Goal: Check status: Check status

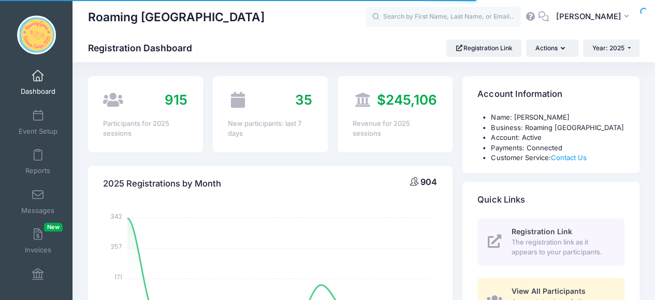
select select
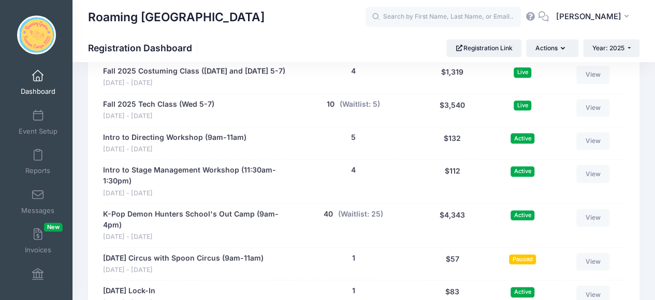
scroll to position [2357, 0]
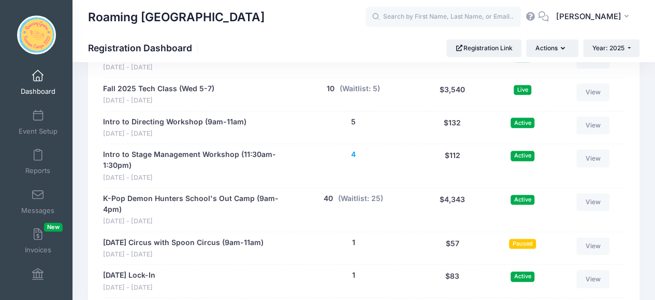
click at [354, 149] on button "4" at bounding box center [353, 154] width 5 height 11
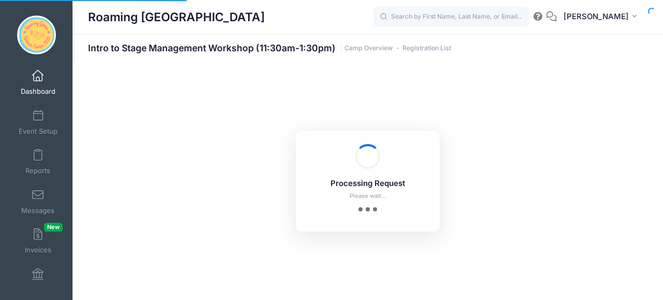
select select "10"
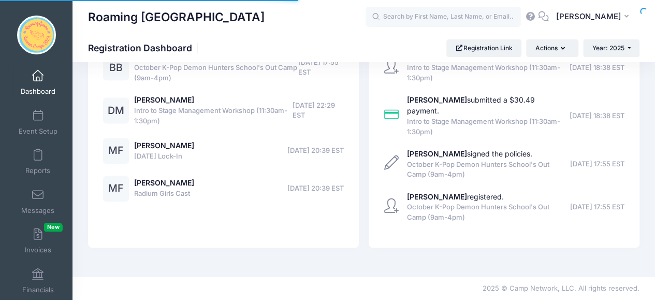
scroll to position [2811, 0]
select select
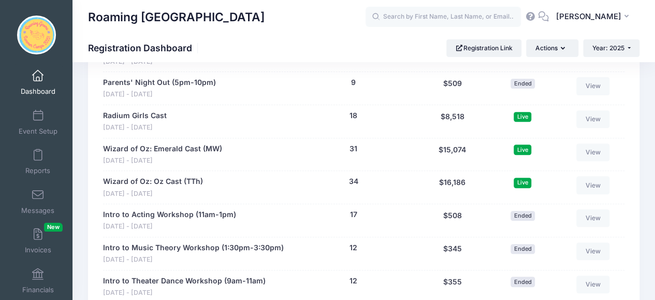
scroll to position [2361, 0]
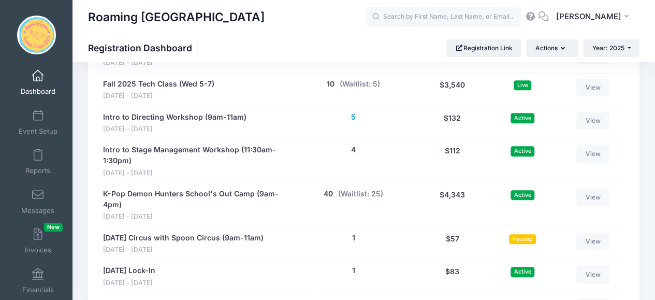
click at [354, 112] on button "5" at bounding box center [353, 117] width 5 height 11
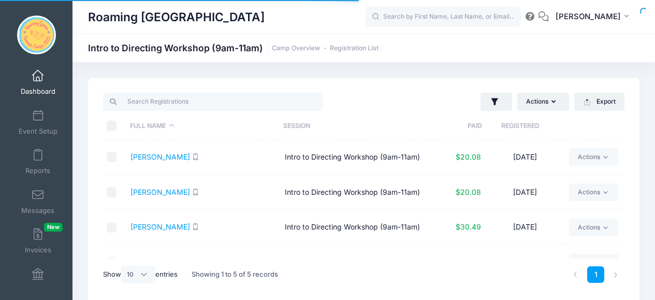
select select "10"
